Goal: Task Accomplishment & Management: Manage account settings

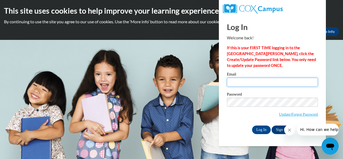
click at [268, 82] on input "Email" at bounding box center [272, 82] width 91 height 9
type input "[EMAIL_ADDRESS][DOMAIN_NAME]"
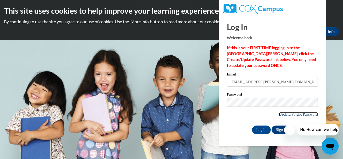
click at [299, 114] on link "Update/Forgot Password" at bounding box center [298, 114] width 39 height 4
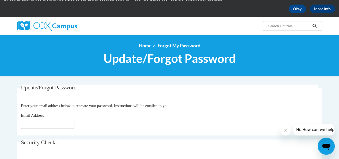
scroll to position [23, 0]
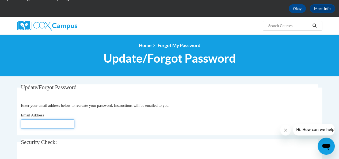
click at [59, 124] on input "Email Address" at bounding box center [48, 123] width 54 height 9
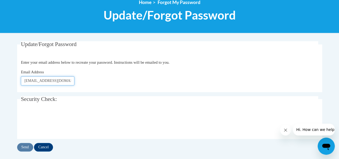
scroll to position [67, 0]
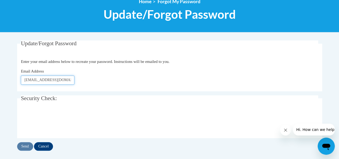
type input "[EMAIL_ADDRESS][PERSON_NAME][DOMAIN_NAME]"
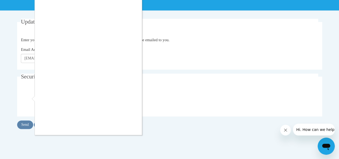
scroll to position [90, 0]
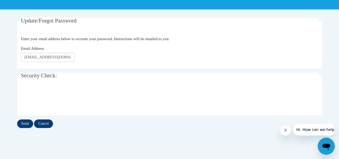
click at [23, 123] on input "Send" at bounding box center [25, 123] width 16 height 9
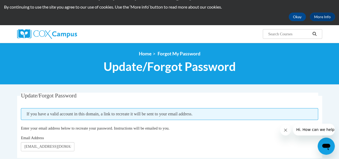
scroll to position [24, 0]
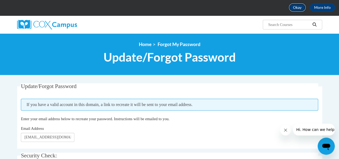
click at [299, 8] on button "Okay" at bounding box center [297, 7] width 17 height 9
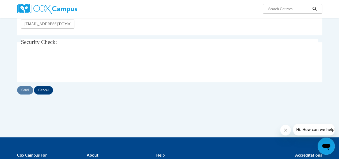
scroll to position [0, 0]
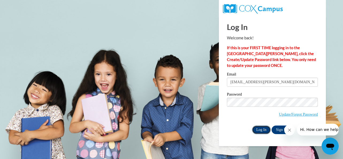
click at [261, 130] on input "Log In" at bounding box center [261, 129] width 19 height 9
click at [305, 113] on link "Update/Forgot Password" at bounding box center [298, 114] width 39 height 4
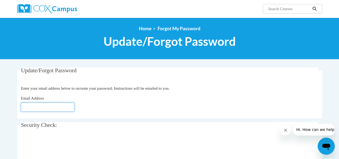
click at [36, 106] on input "Email Address" at bounding box center [48, 106] width 54 height 9
type input "[EMAIL_ADDRESS][DOMAIN_NAME]"
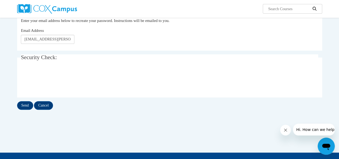
scroll to position [70, 0]
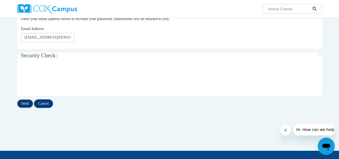
click at [24, 104] on input "Send" at bounding box center [25, 103] width 16 height 9
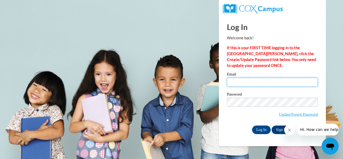
click at [234, 83] on input "Email" at bounding box center [272, 82] width 91 height 9
type input "bose.papia@yahoo.com"
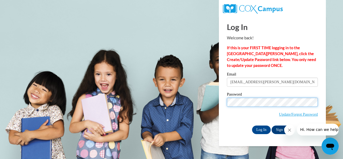
click at [252, 125] on input "Log In" at bounding box center [261, 129] width 19 height 9
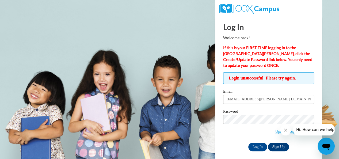
click at [287, 130] on icon "Close message from company" at bounding box center [285, 130] width 4 height 4
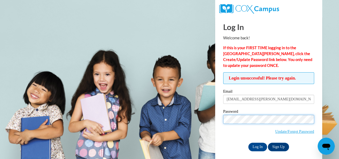
click at [248, 143] on input "Log In" at bounding box center [257, 147] width 19 height 9
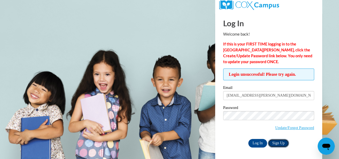
click at [280, 143] on link "Sign Up" at bounding box center [278, 143] width 21 height 9
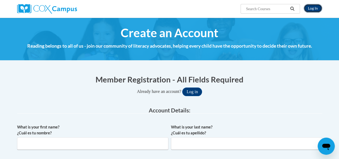
click at [311, 8] on link "Log In" at bounding box center [313, 8] width 18 height 9
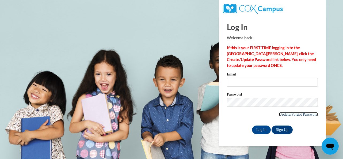
click at [303, 114] on link "Update/Forgot Password" at bounding box center [298, 114] width 39 height 4
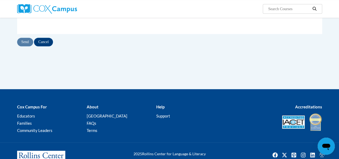
scroll to position [131, 0]
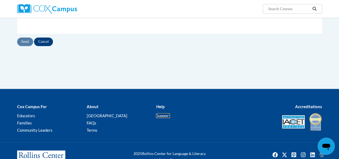
click at [161, 113] on link "Support" at bounding box center [163, 115] width 14 height 5
